Goal: Information Seeking & Learning: Understand process/instructions

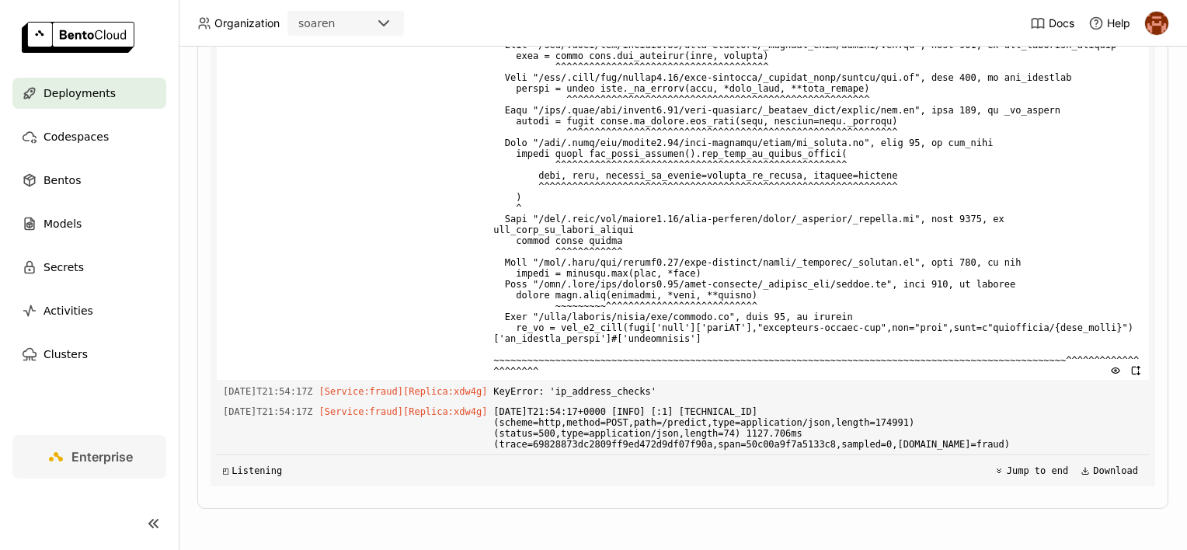
scroll to position [5233, 0]
click at [665, 377] on span at bounding box center [817, 203] width 649 height 354
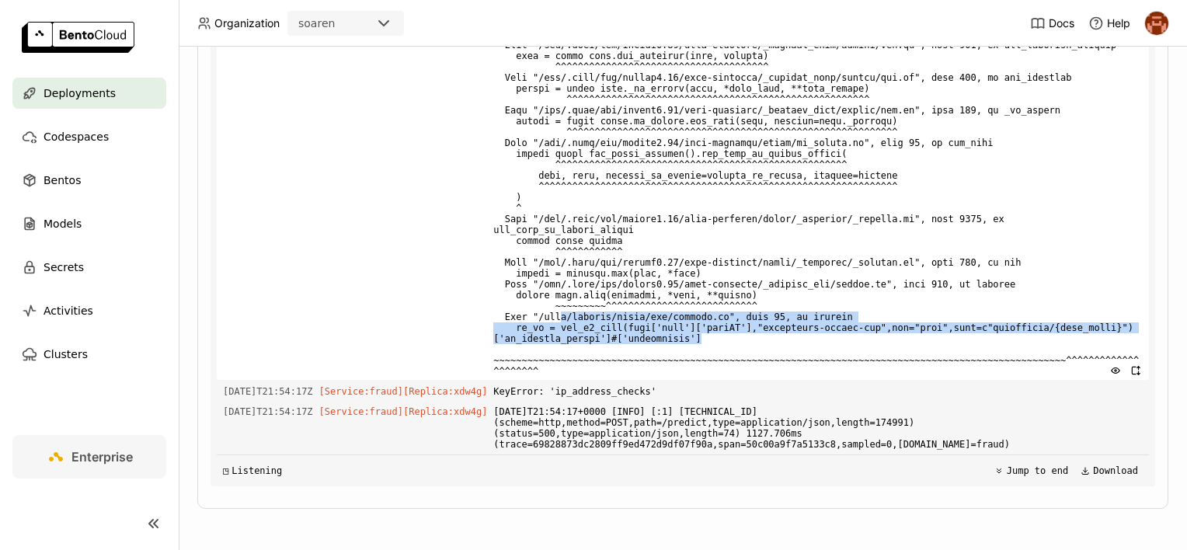
drag, startPoint x: 686, startPoint y: 350, endPoint x: 554, endPoint y: 327, distance: 134.1
click at [554, 327] on span at bounding box center [817, 203] width 649 height 354
drag, startPoint x: 554, startPoint y: 327, endPoint x: 566, endPoint y: 332, distance: 13.3
click at [566, 332] on span at bounding box center [817, 203] width 649 height 354
click at [590, 349] on span at bounding box center [817, 203] width 649 height 354
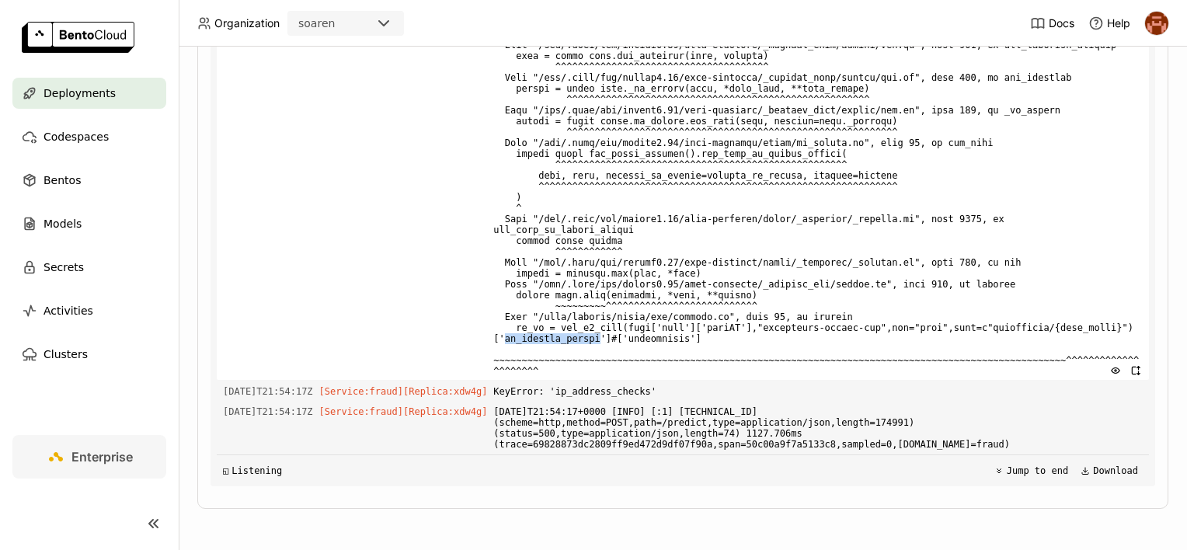
drag, startPoint x: 590, startPoint y: 349, endPoint x: 502, endPoint y: 346, distance: 87.8
click at [502, 346] on span at bounding box center [817, 203] width 649 height 354
copy span "ip_address_checks"
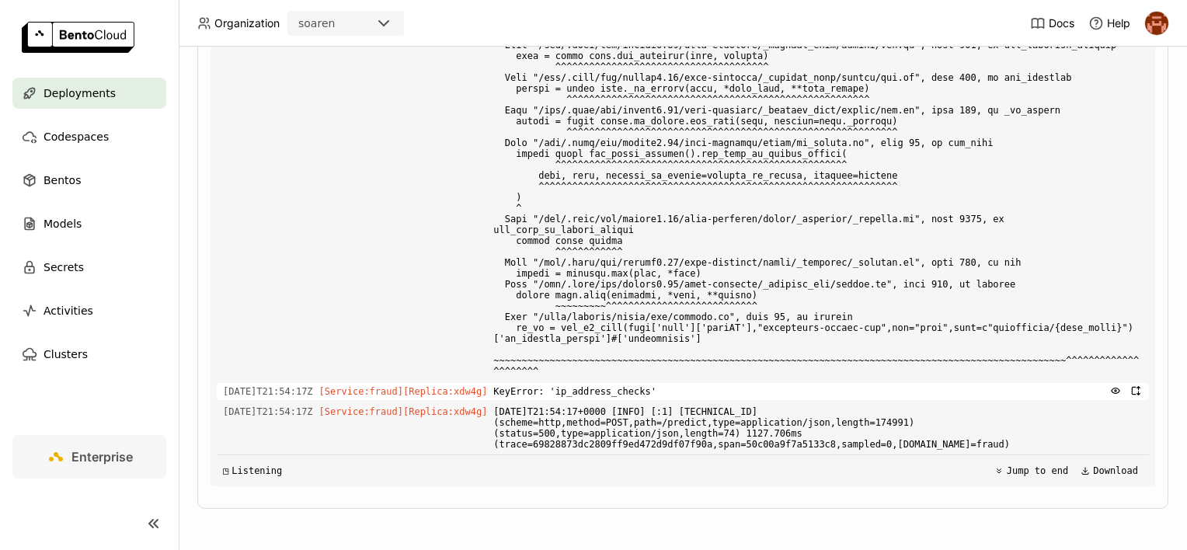
click at [623, 400] on span "KeyError: 'ip_address_checks'" at bounding box center [817, 391] width 649 height 17
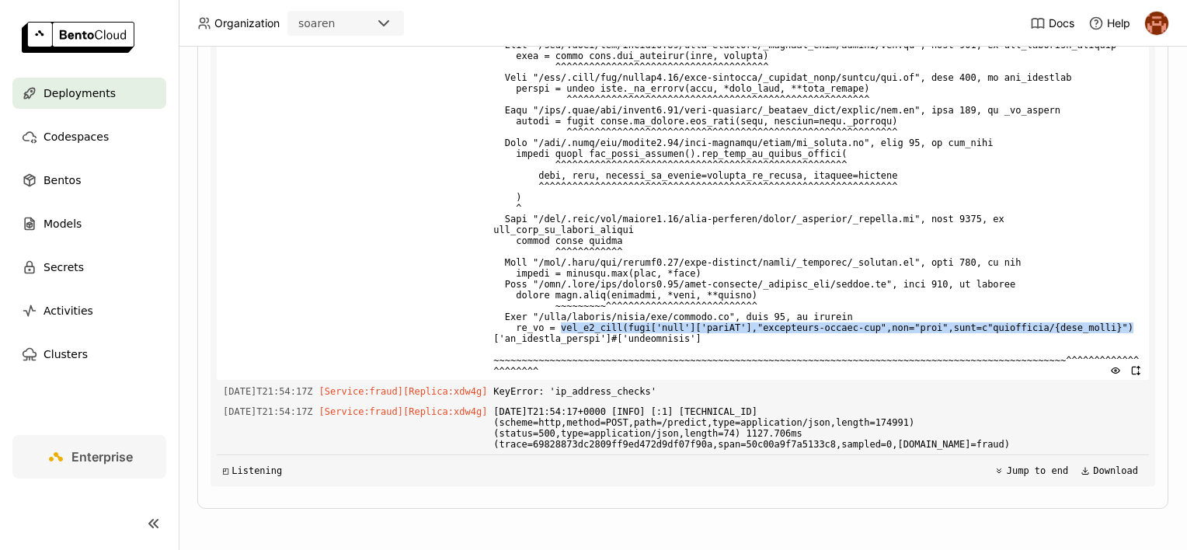
drag, startPoint x: 1076, startPoint y: 335, endPoint x: 552, endPoint y: 338, distance: 523.4
click at [552, 338] on span at bounding box center [817, 203] width 649 height 354
copy span "get_s3_data(data['lead']['leadID'],"leadfunnel-vendor-raw",ext="json",path=f"wh…"
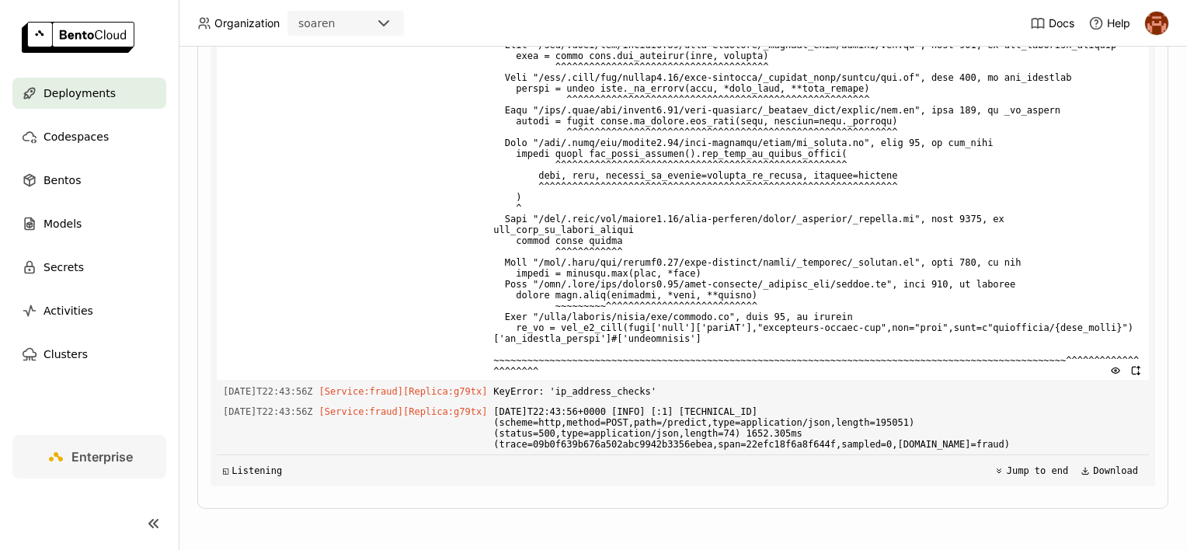
scroll to position [25048, 0]
